Goal: Information Seeking & Learning: Learn about a topic

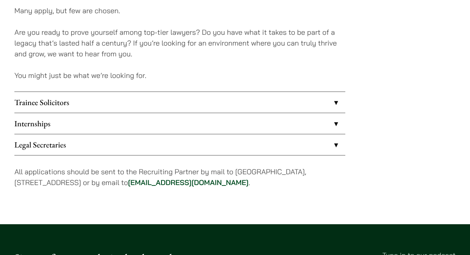
scroll to position [660, 0]
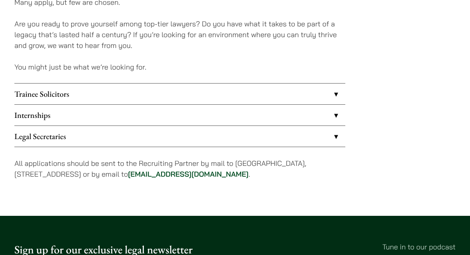
click at [127, 115] on link "Internships" at bounding box center [179, 115] width 331 height 21
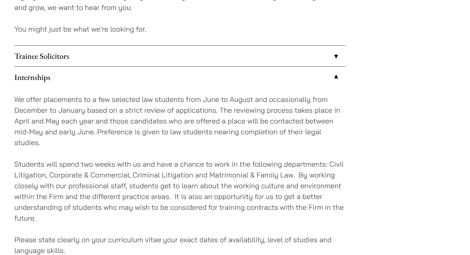
scroll to position [684, 0]
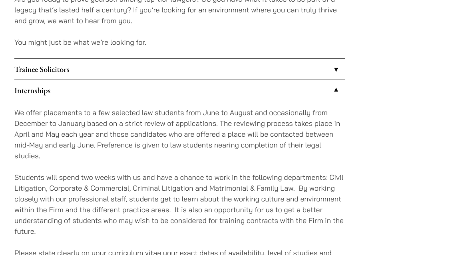
click at [288, 69] on link "Trainee Solicitors" at bounding box center [179, 69] width 331 height 21
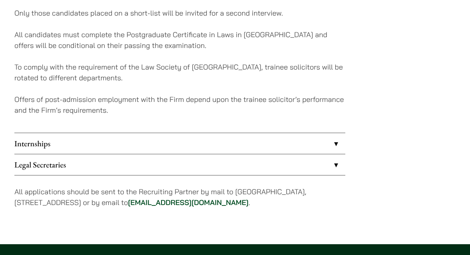
scroll to position [828, 0]
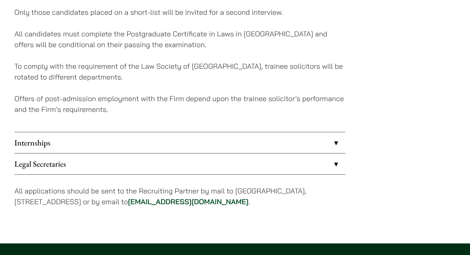
click at [195, 144] on link "Internships" at bounding box center [179, 142] width 331 height 21
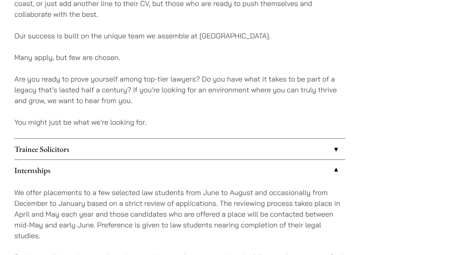
scroll to position [603, 0]
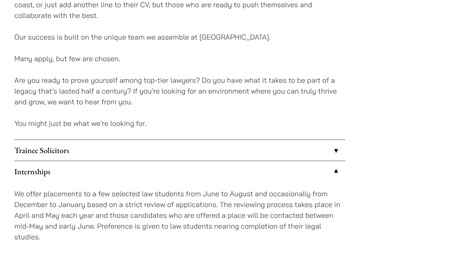
click at [173, 151] on link "Trainee Solicitors" at bounding box center [179, 150] width 331 height 21
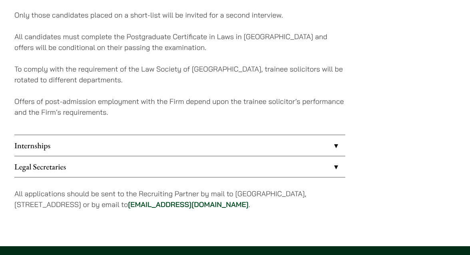
scroll to position [869, 0]
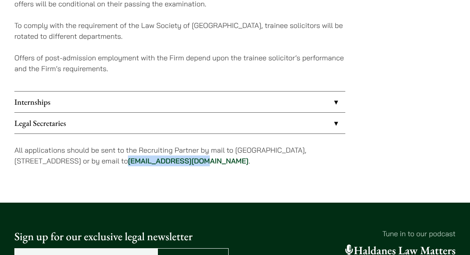
drag, startPoint x: 177, startPoint y: 161, endPoint x: 250, endPoint y: 165, distance: 74.0
click at [251, 165] on p "All applications should be sent to the Recruiting Partner by mail to [GEOGRAPHI…" at bounding box center [179, 156] width 331 height 22
copy link "[EMAIL_ADDRESS][DOMAIN_NAME]"
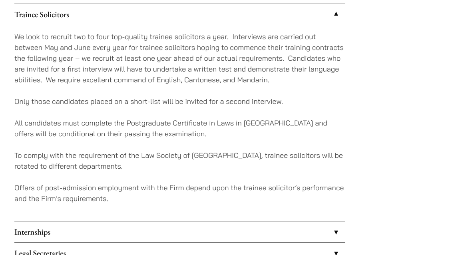
scroll to position [745, 0]
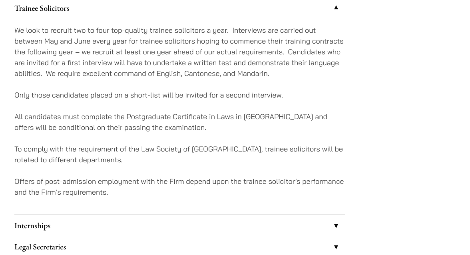
click at [145, 222] on link "Internships" at bounding box center [179, 225] width 331 height 21
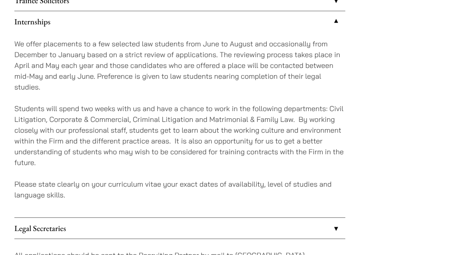
scroll to position [753, 0]
